Goal: Entertainment & Leisure: Consume media (video, audio)

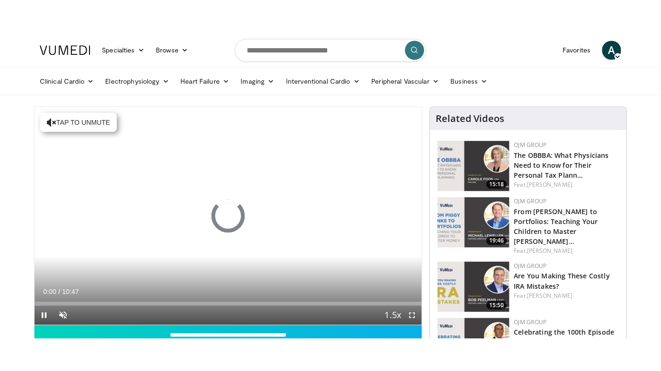
scroll to position [86, 0]
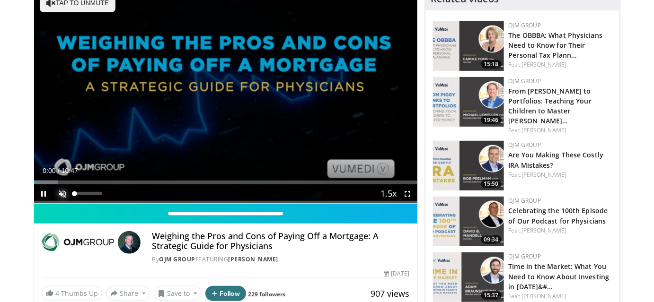
click at [62, 192] on span "Video Player" at bounding box center [62, 194] width 19 height 19
click at [91, 192] on div "61%" at bounding box center [87, 193] width 27 height 3
click at [407, 190] on span "Video Player" at bounding box center [407, 194] width 19 height 19
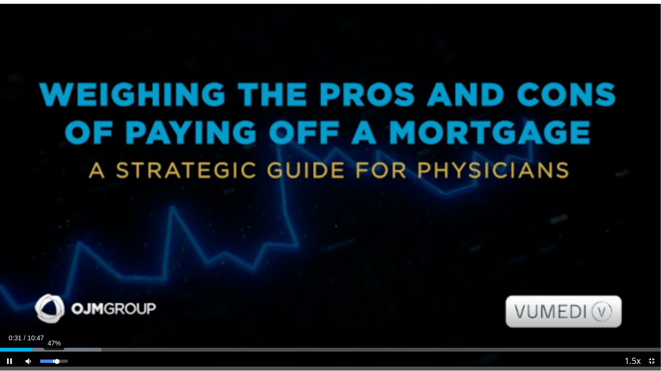
click at [53, 302] on div "47%" at bounding box center [53, 361] width 27 height 3
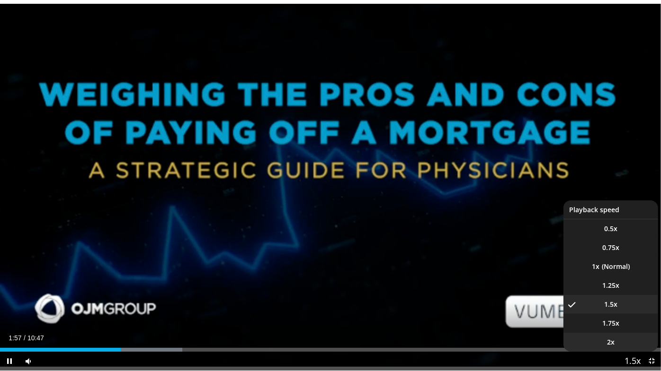
click at [621, 302] on li "2x" at bounding box center [610, 342] width 95 height 19
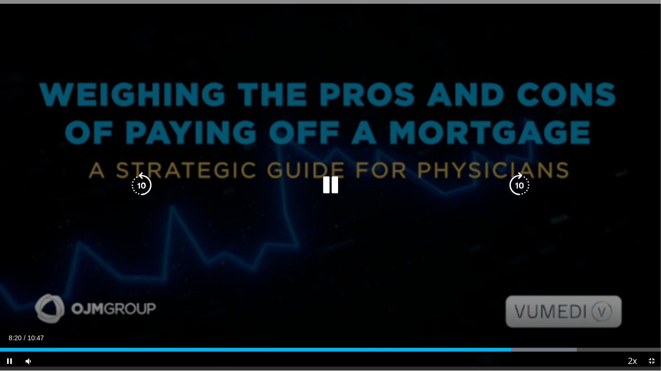
click at [523, 182] on icon "Video Player" at bounding box center [519, 185] width 27 height 27
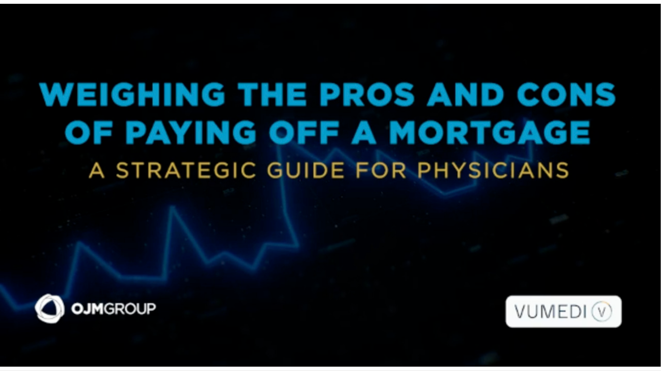
click at [523, 182] on div "30 seconds Tap to unmute" at bounding box center [330, 185] width 661 height 371
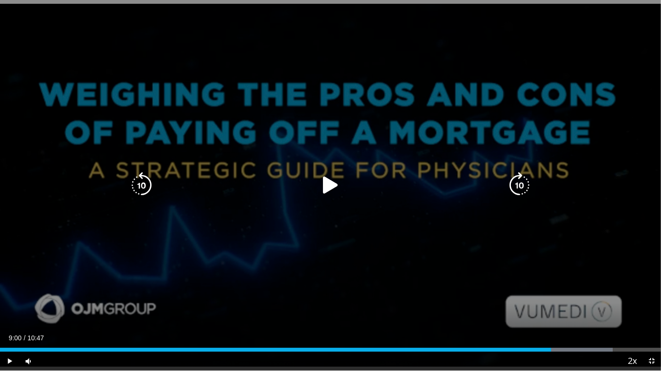
click at [513, 183] on icon "Video Player" at bounding box center [519, 185] width 27 height 27
click at [332, 182] on icon "Video Player" at bounding box center [330, 185] width 27 height 27
click at [515, 182] on icon "Video Player" at bounding box center [519, 185] width 27 height 27
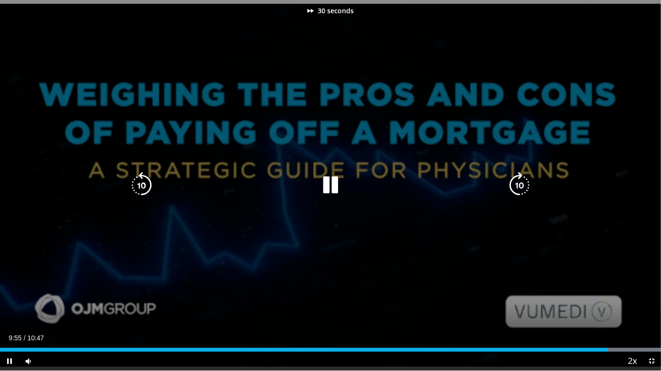
click at [515, 182] on icon "Video Player" at bounding box center [519, 185] width 27 height 27
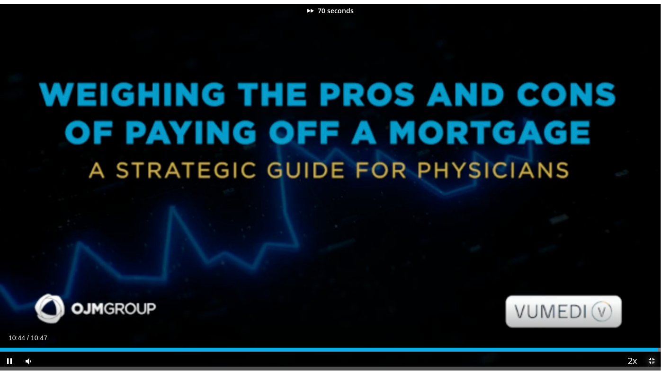
click at [654, 302] on span "Video Player" at bounding box center [651, 361] width 19 height 19
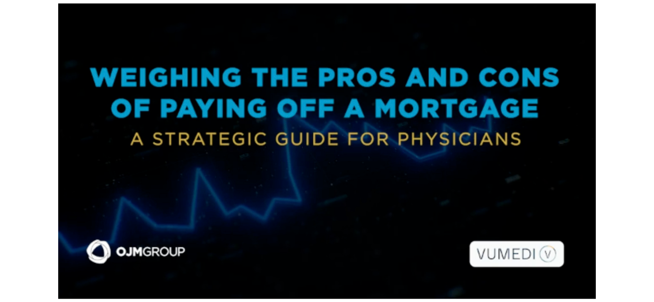
scroll to position [302, 0]
